Goal: Obtain resource: Obtain resource

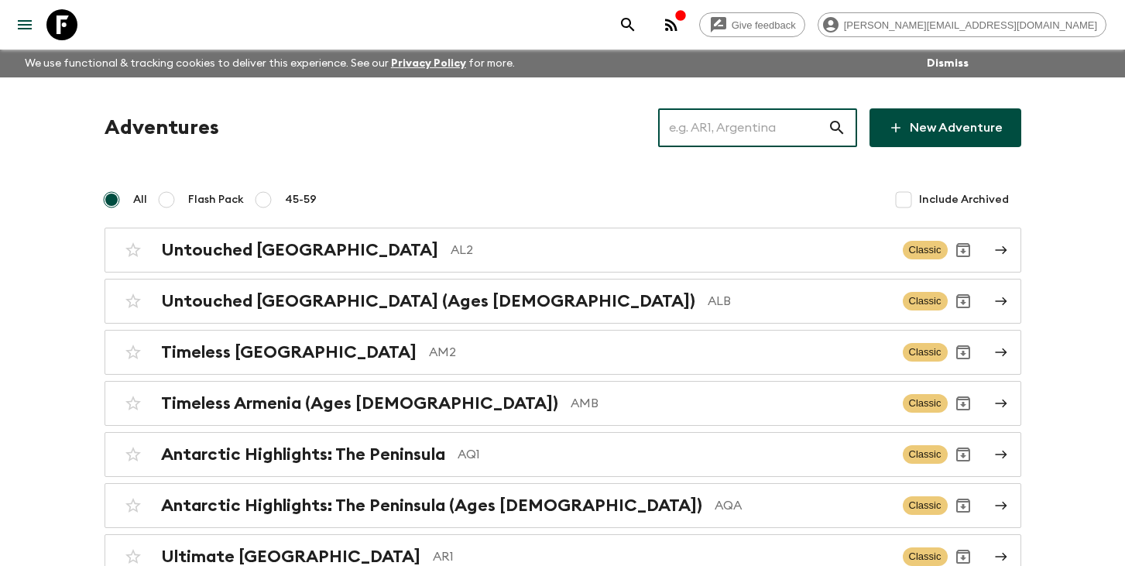
click at [707, 125] on input "text" at bounding box center [743, 127] width 170 height 43
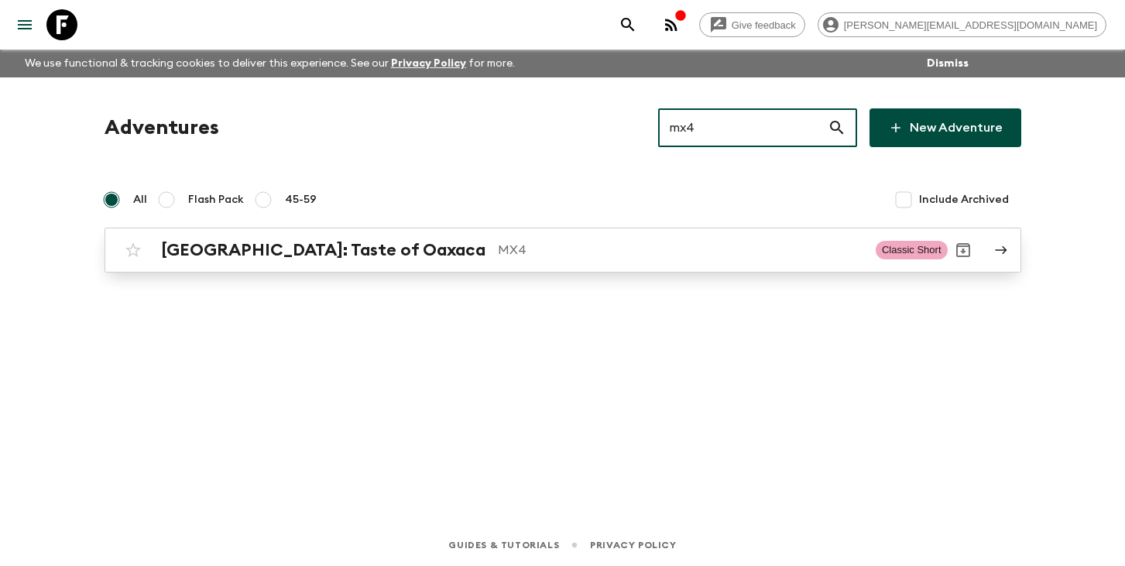
type input "mx4"
click at [498, 241] on p "MX4" at bounding box center [680, 250] width 365 height 19
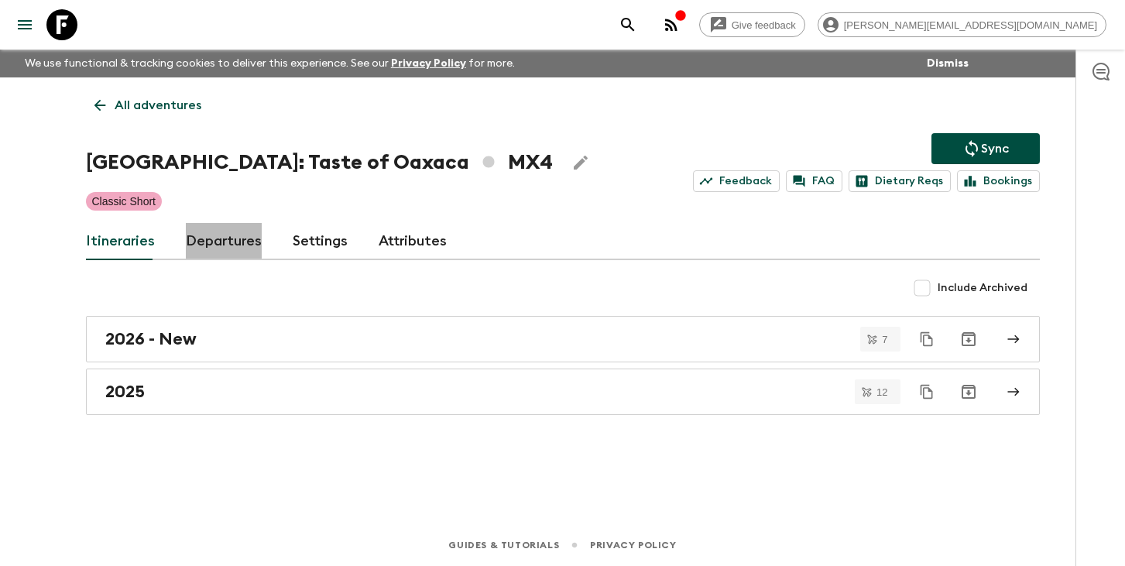
click at [236, 249] on link "Departures" at bounding box center [224, 241] width 76 height 37
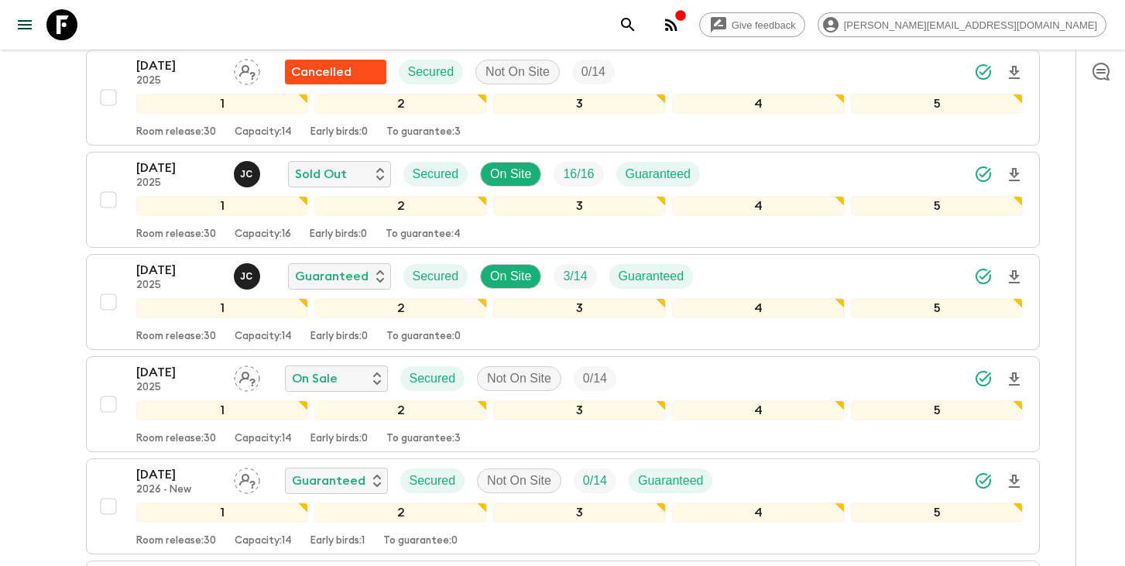
scroll to position [1824, 0]
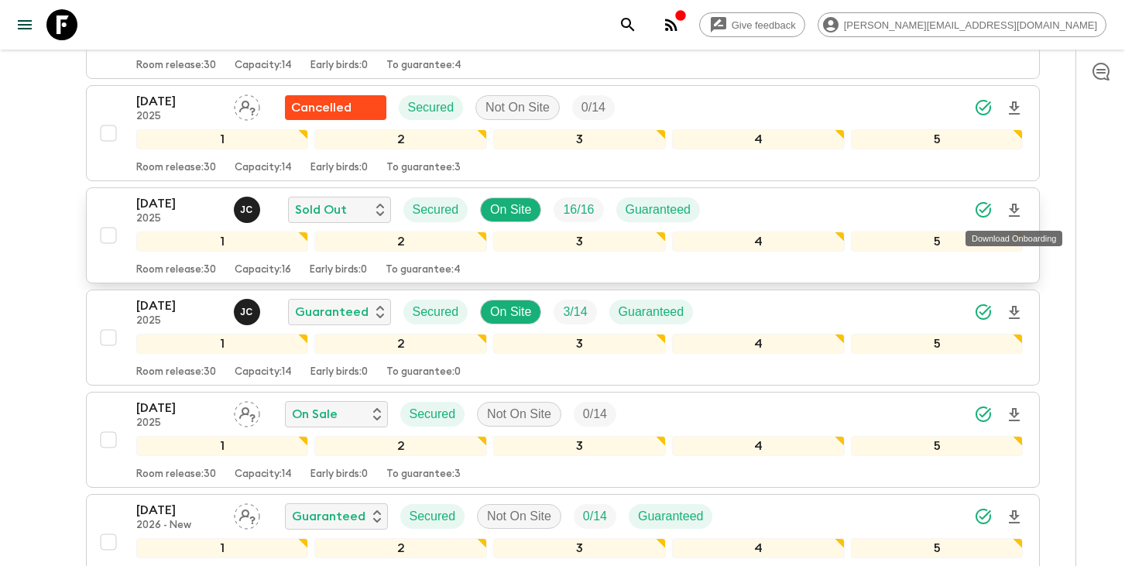
click at [1018, 211] on icon "Download Onboarding" at bounding box center [1014, 210] width 19 height 19
click at [637, 20] on icon "search adventures" at bounding box center [628, 24] width 19 height 19
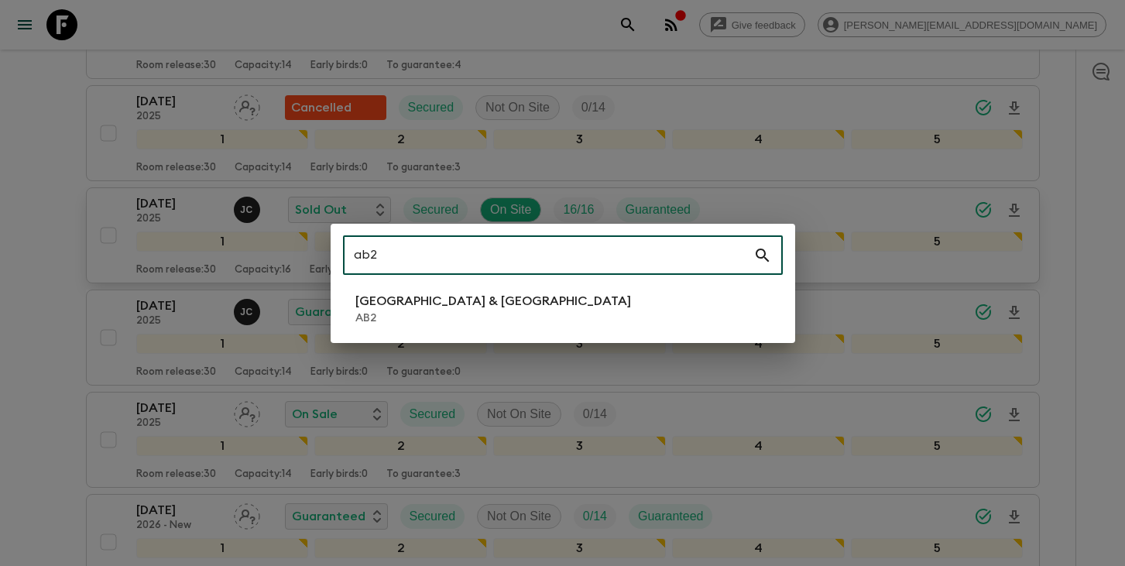
type input "ab2"
click at [437, 306] on p "[GEOGRAPHIC_DATA] & [GEOGRAPHIC_DATA]" at bounding box center [493, 301] width 276 height 19
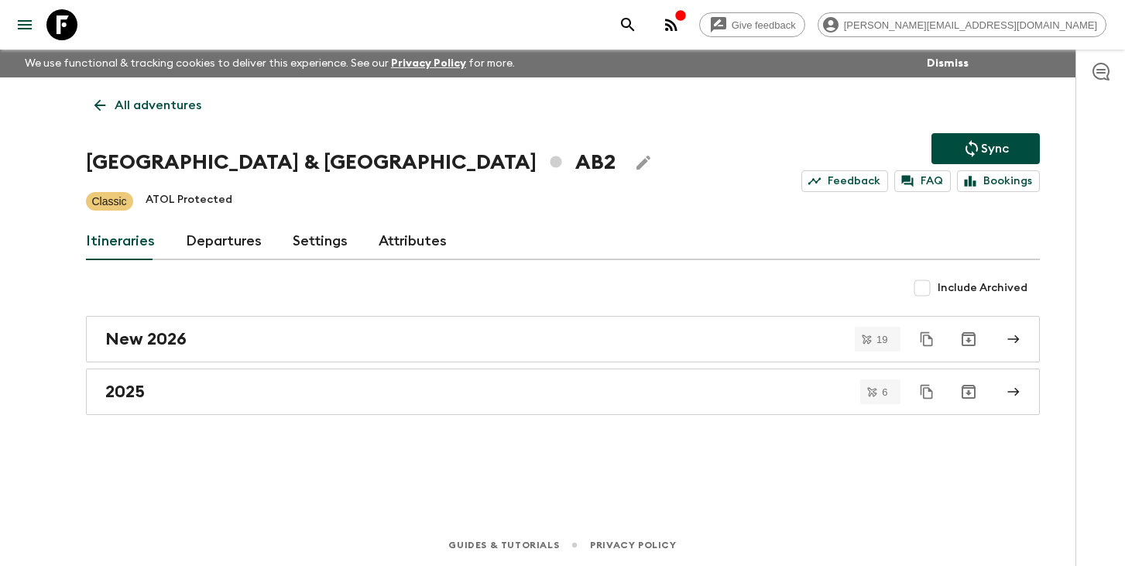
click at [201, 245] on link "Departures" at bounding box center [224, 241] width 76 height 37
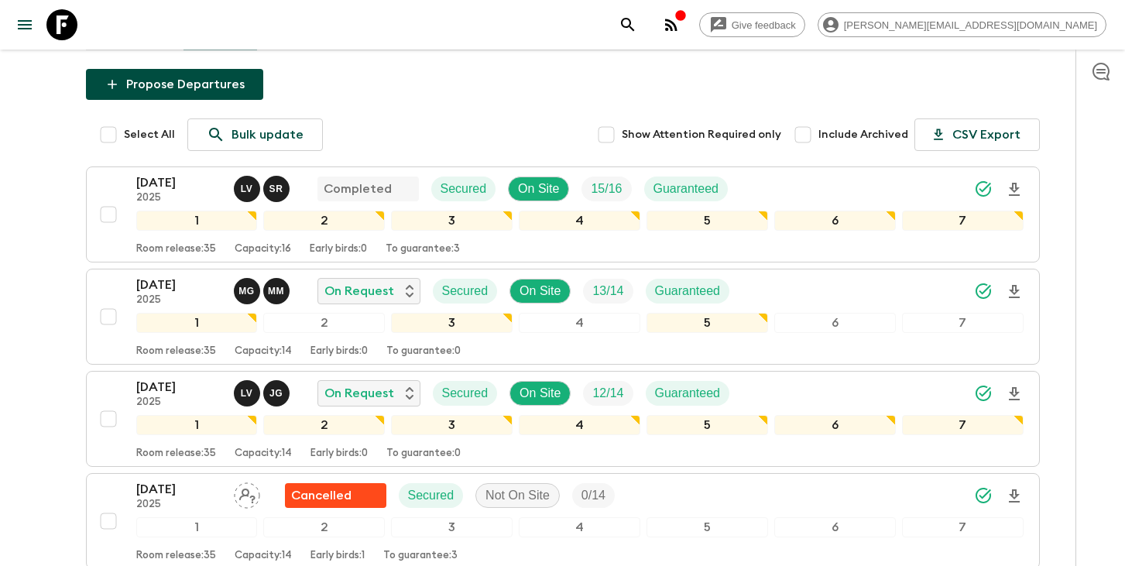
scroll to position [237, 0]
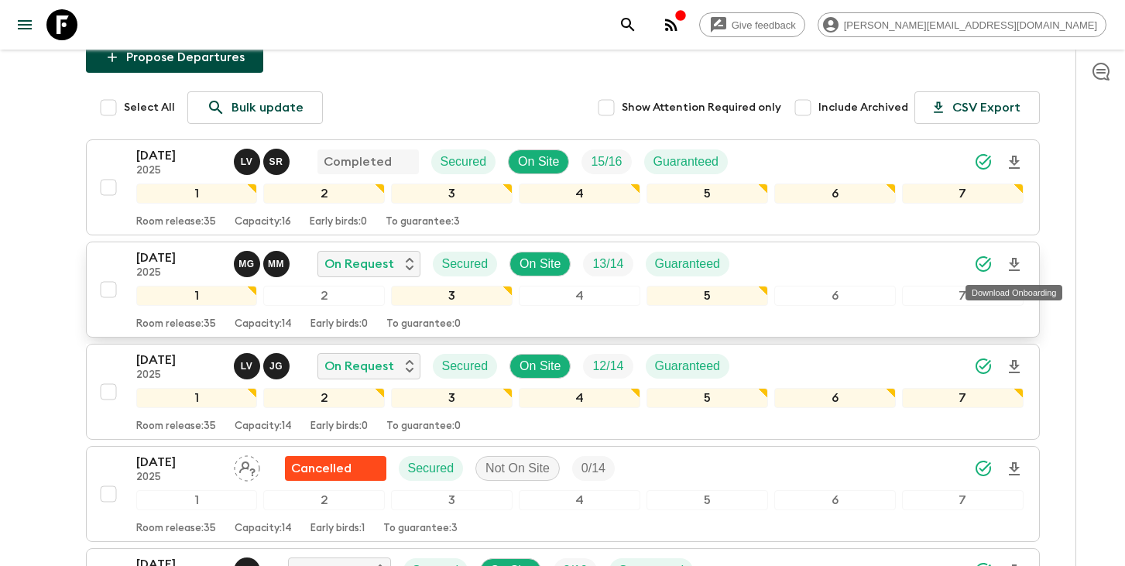
click at [1010, 257] on icon "Download Onboarding" at bounding box center [1014, 264] width 19 height 19
